Goal: Task Accomplishment & Management: Manage account settings

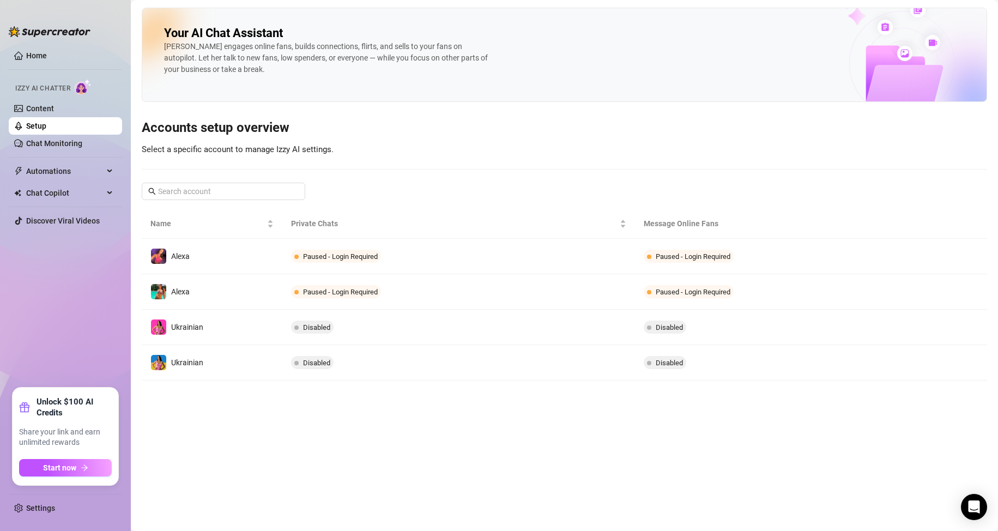
drag, startPoint x: 68, startPoint y: 281, endPoint x: 166, endPoint y: 246, distance: 104.3
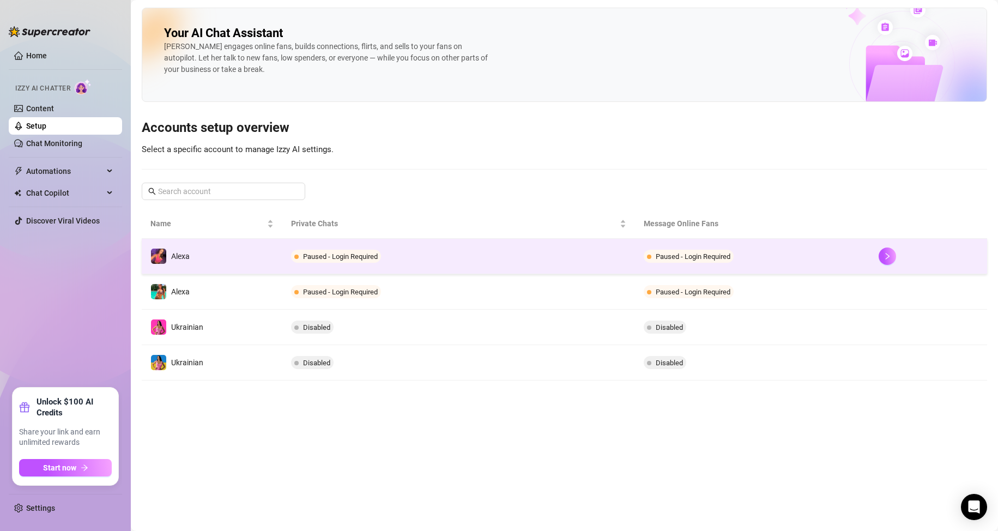
click at [68, 281] on ul "Home Izzy AI Chatter Content Setup Chat Monitoring Automations Chat Copilot Dis…" at bounding box center [65, 213] width 113 height 341
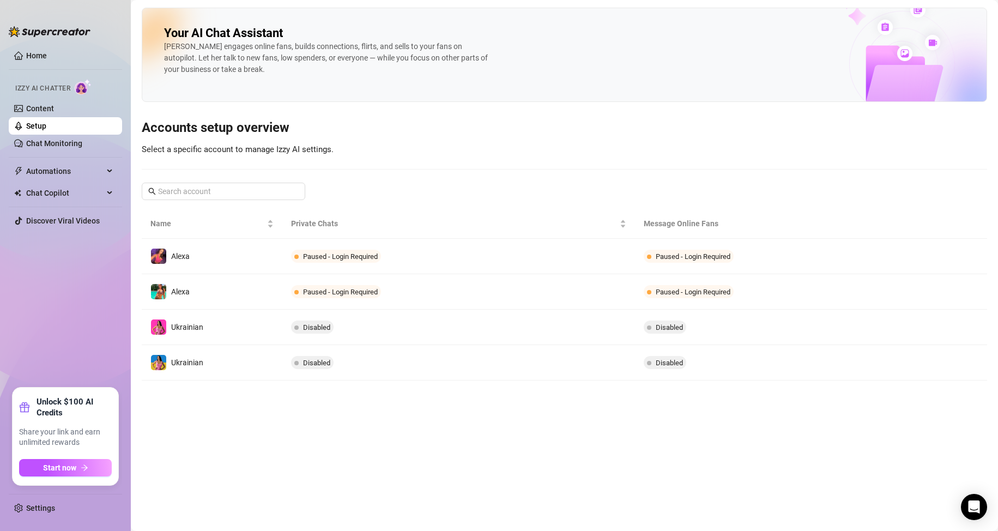
click at [82, 145] on link "Chat Monitoring" at bounding box center [54, 143] width 56 height 9
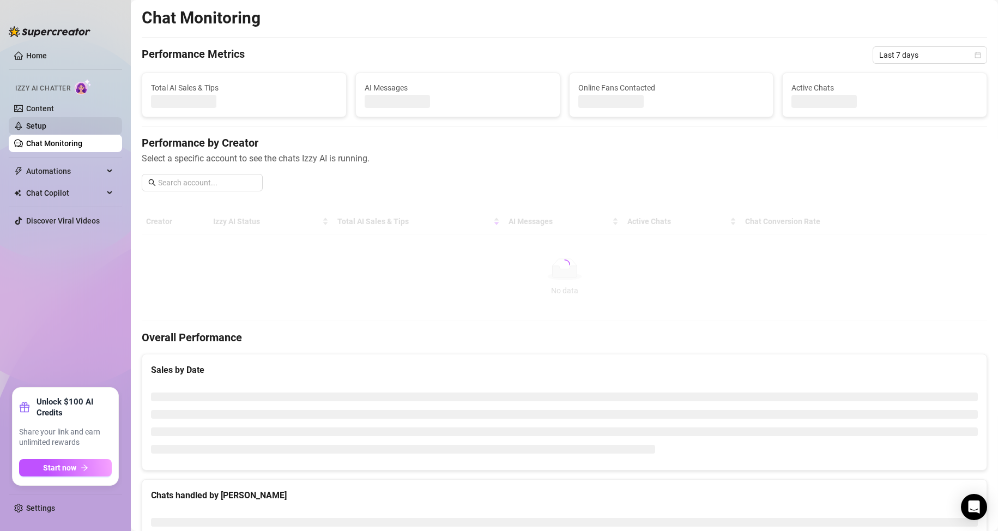
click at [46, 126] on link "Setup" at bounding box center [36, 126] width 20 height 9
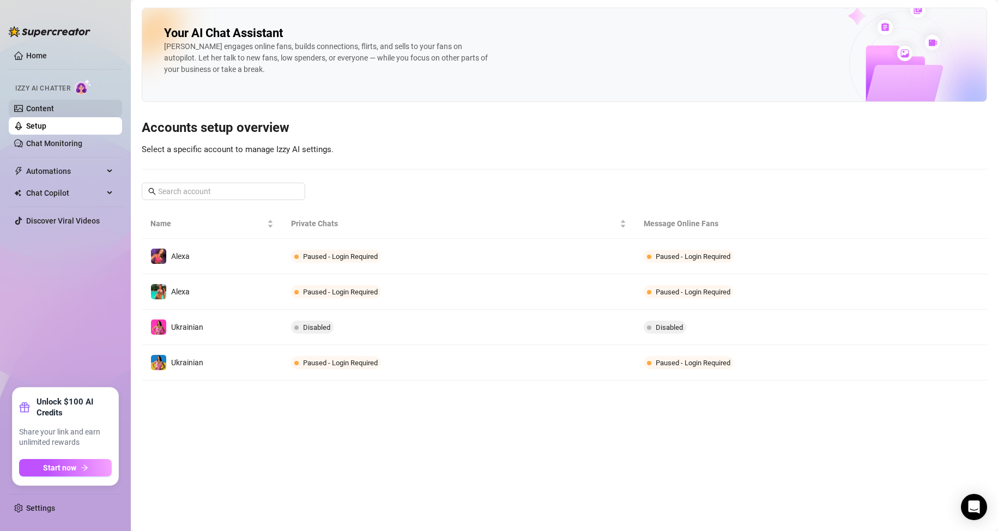
drag, startPoint x: 72, startPoint y: 111, endPoint x: 71, endPoint y: 116, distance: 5.7
click at [54, 110] on link "Content" at bounding box center [40, 108] width 28 height 9
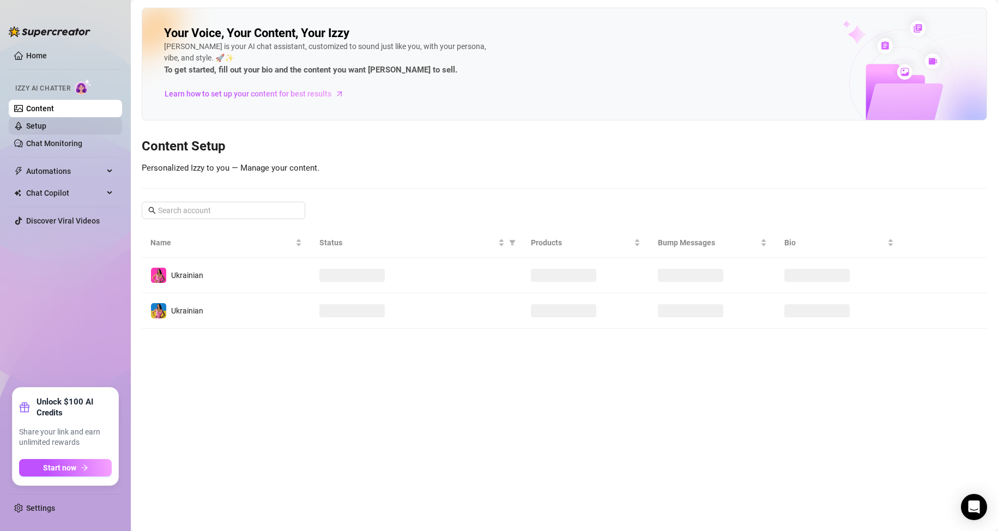
click at [46, 125] on link "Setup" at bounding box center [36, 126] width 20 height 9
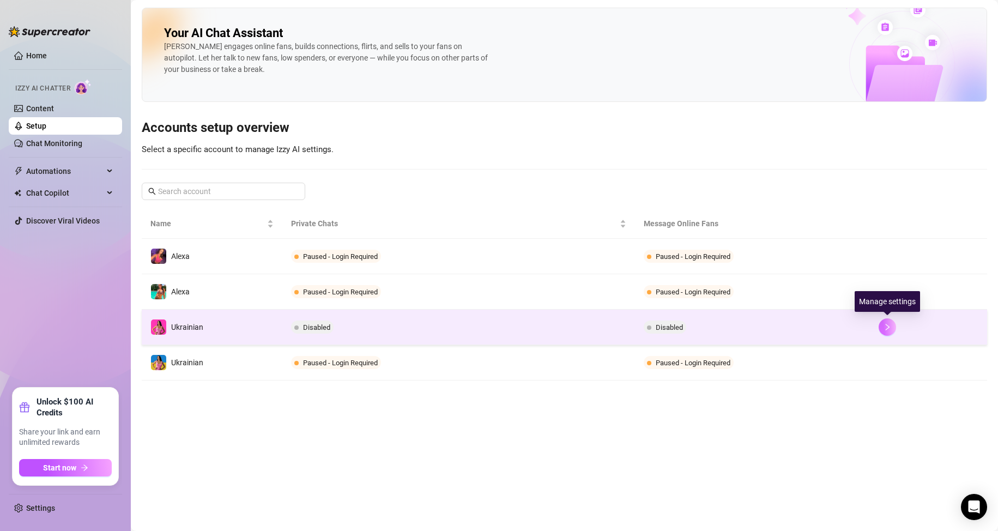
click at [888, 327] on icon "right" at bounding box center [887, 327] width 4 height 7
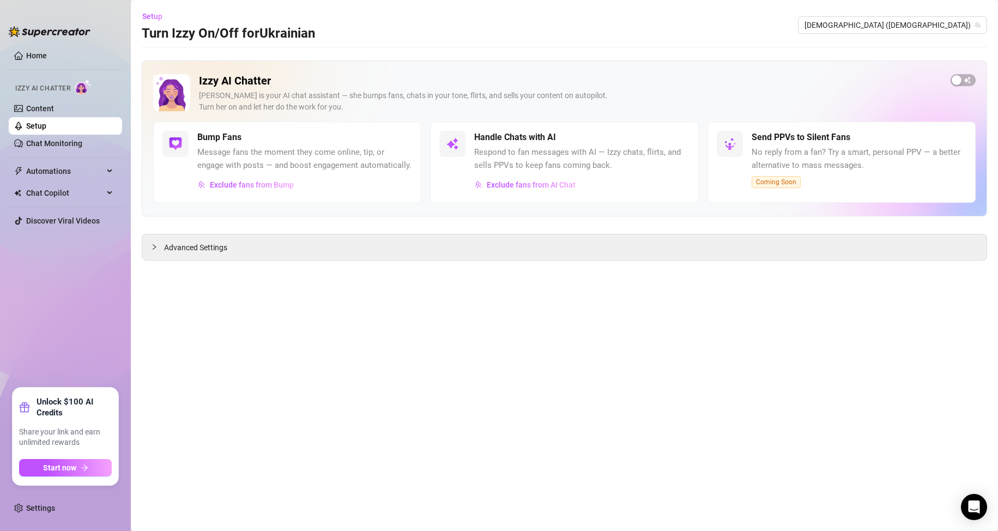
drag, startPoint x: 78, startPoint y: 130, endPoint x: 93, endPoint y: 132, distance: 14.8
click at [46, 130] on link "Setup" at bounding box center [36, 126] width 20 height 9
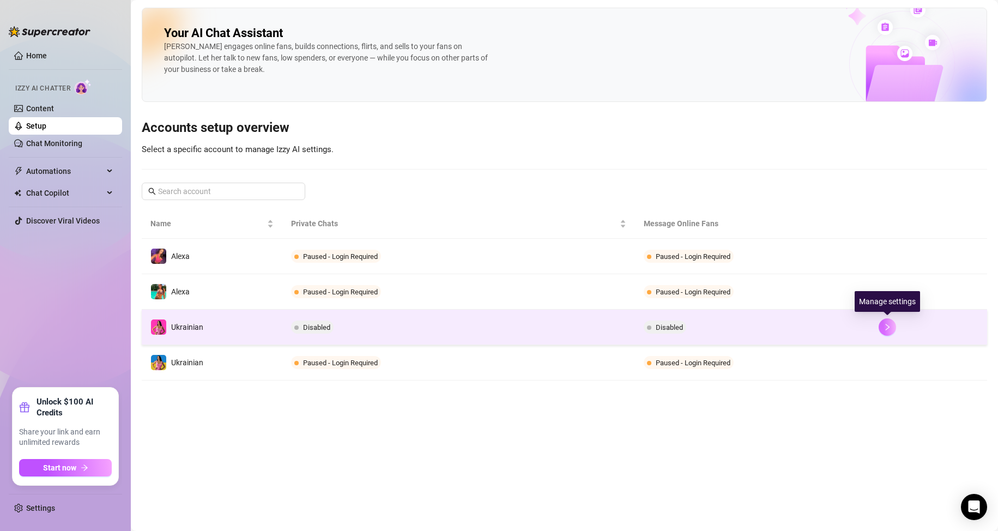
click at [889, 327] on icon "right" at bounding box center [887, 327] width 4 height 7
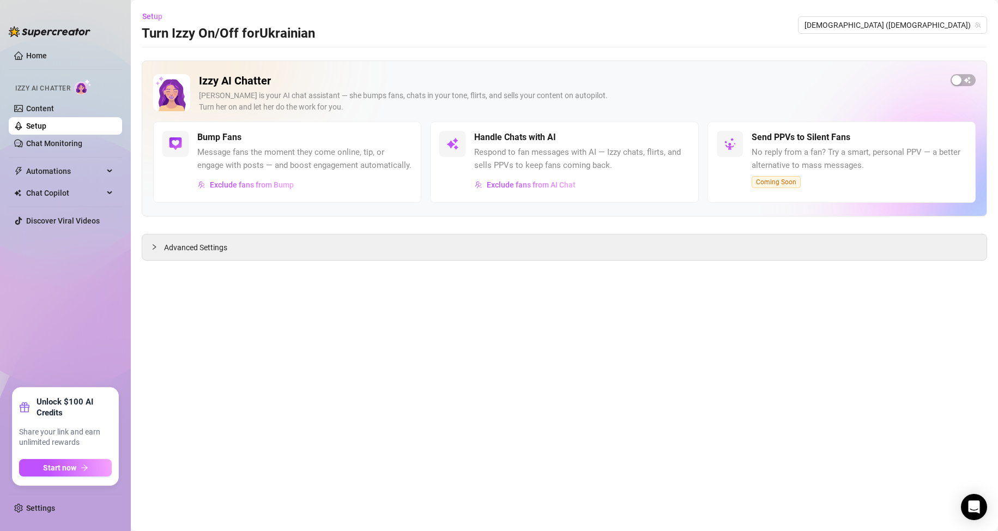
drag, startPoint x: 963, startPoint y: 79, endPoint x: 968, endPoint y: 99, distance: 20.6
click at [963, 79] on span "button" at bounding box center [962, 80] width 25 height 12
